Goal: Register for event/course

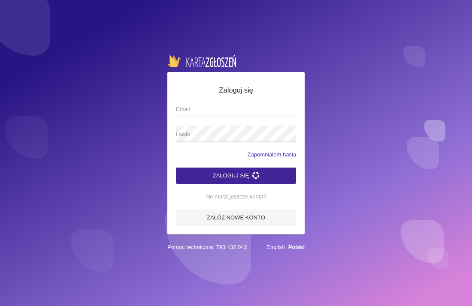
type input "[EMAIL_ADDRESS][DOMAIN_NAME]"
click at [221, 171] on button "Zaloguj się" at bounding box center [236, 176] width 120 height 16
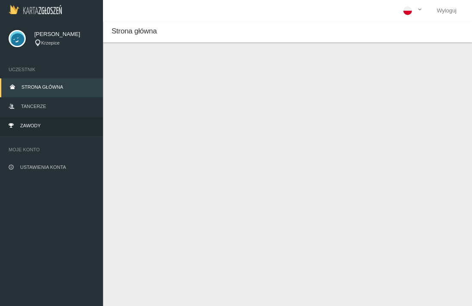
click at [33, 129] on link "Zawody" at bounding box center [51, 126] width 103 height 19
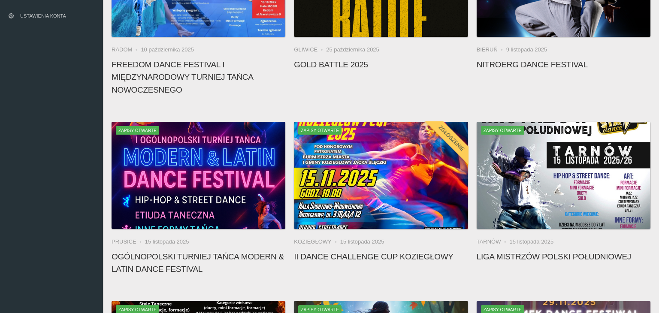
scroll to position [174, 0]
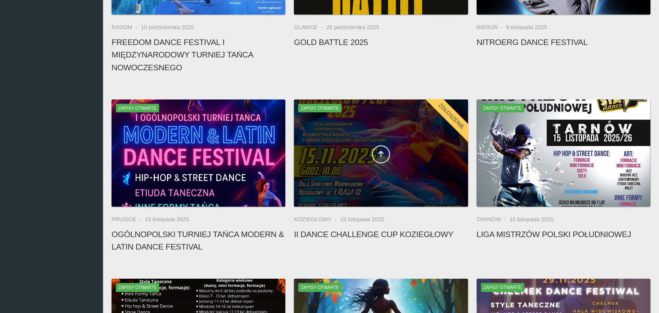
click at [414, 146] on span at bounding box center [381, 154] width 174 height 18
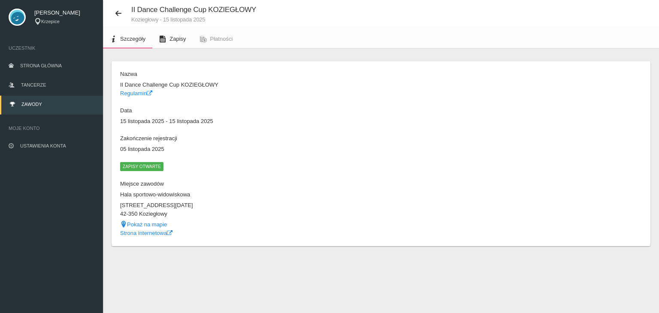
click at [177, 40] on span "Zapisy" at bounding box center [177, 39] width 16 height 6
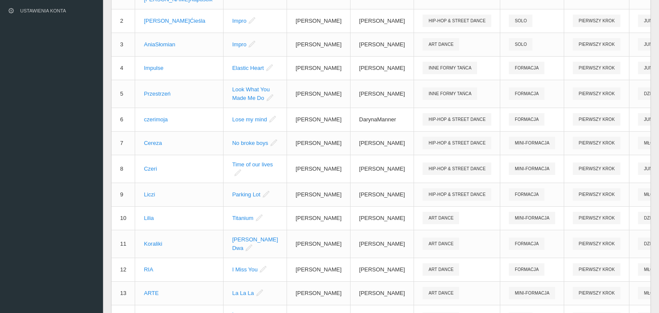
scroll to position [159, 0]
